Goal: Navigation & Orientation: Find specific page/section

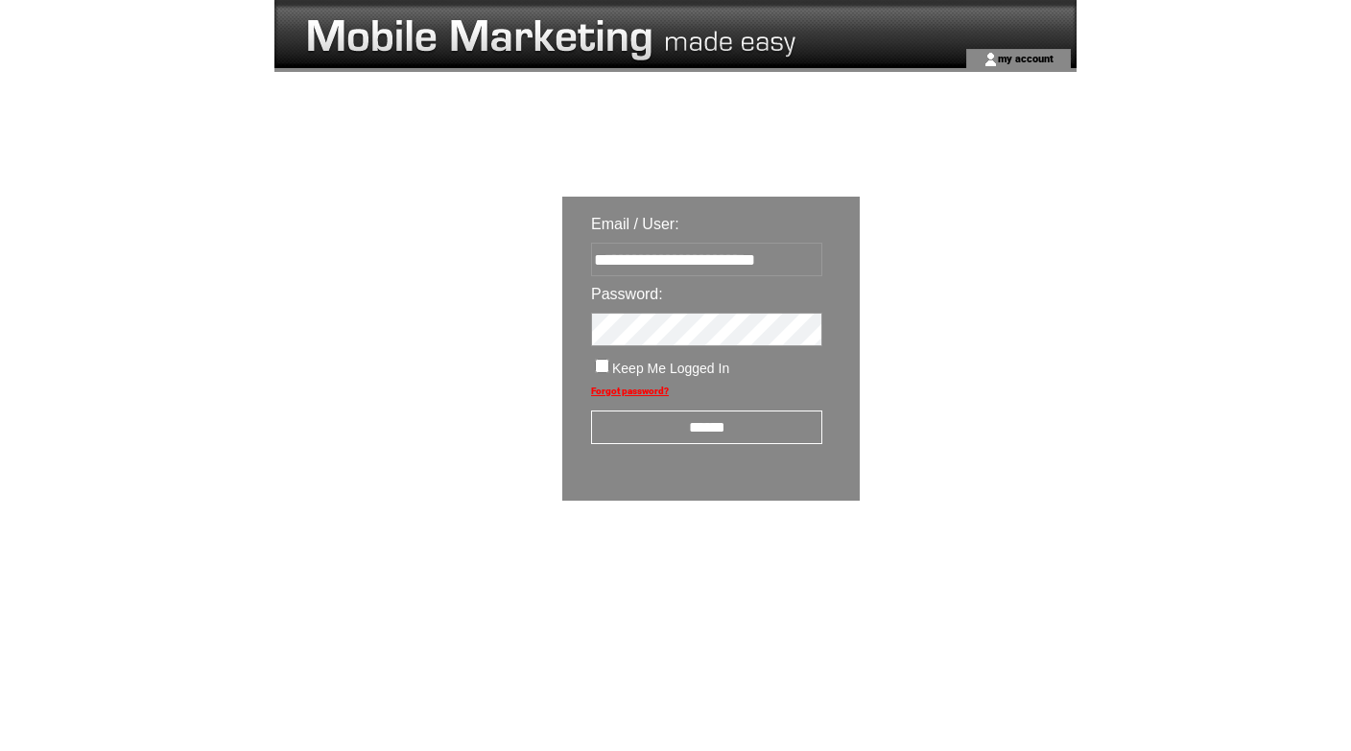
click at [721, 436] on input "******" at bounding box center [706, 428] width 231 height 34
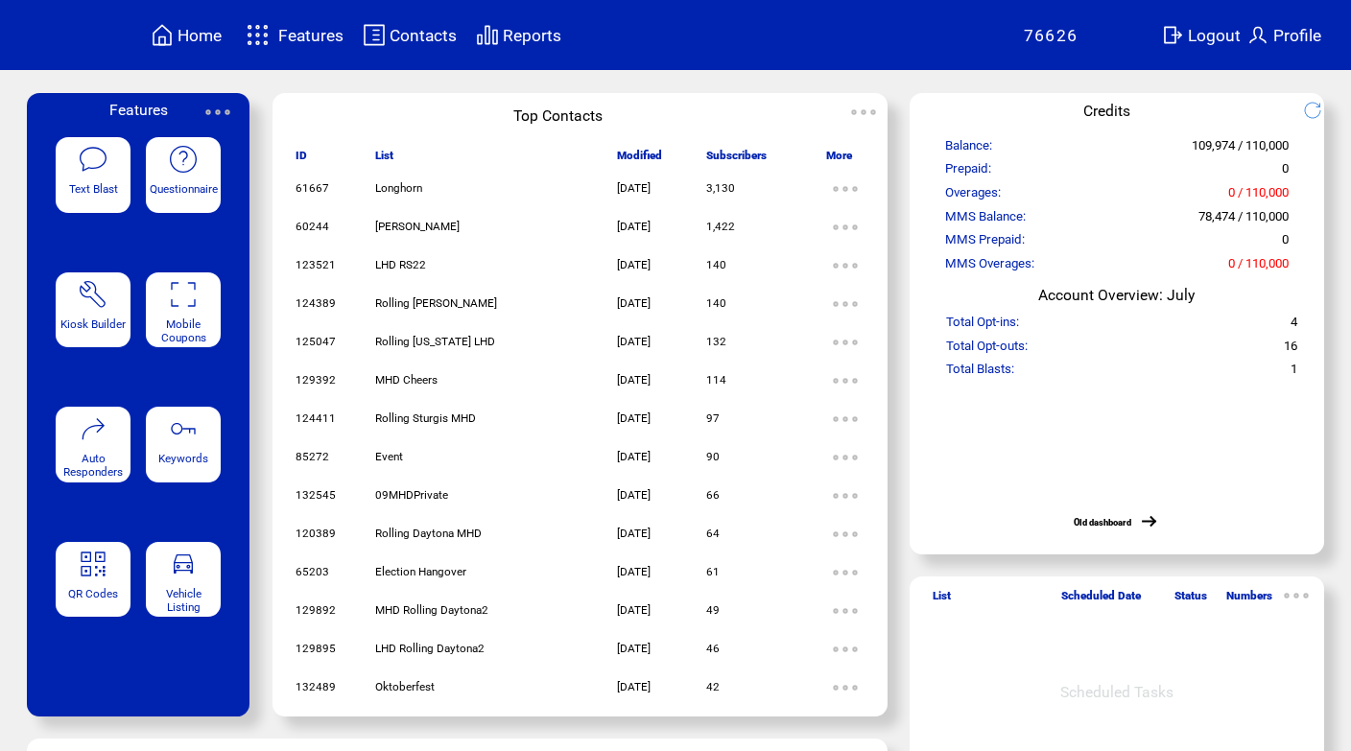
click at [304, 42] on span "Features" at bounding box center [310, 35] width 65 height 19
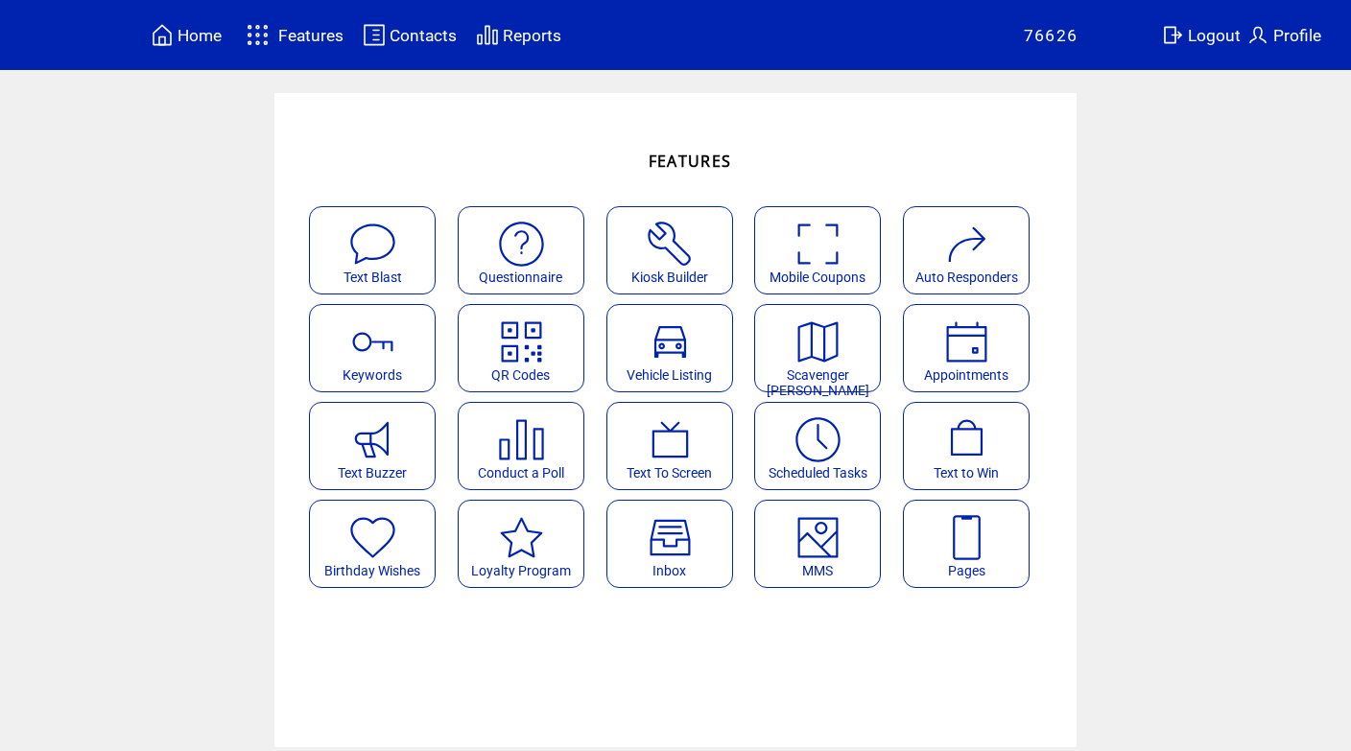
click at [831, 541] on img at bounding box center [817, 537] width 51 height 51
